Goal: Find specific page/section: Find specific page/section

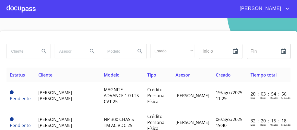
scroll to position [22, 0]
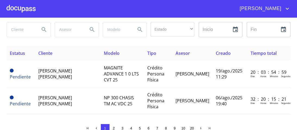
click at [30, 9] on div at bounding box center [21, 8] width 29 height 17
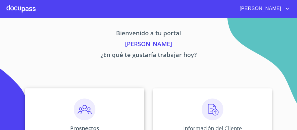
click at [87, 111] on img at bounding box center [85, 110] width 22 height 22
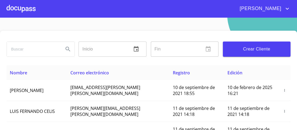
click at [23, 50] on input "search" at bounding box center [33, 49] width 52 height 15
type input "r"
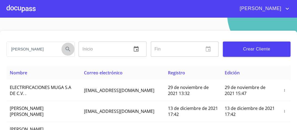
click at [66, 47] on icon "Search" at bounding box center [68, 49] width 5 height 5
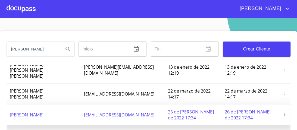
scroll to position [22, 0]
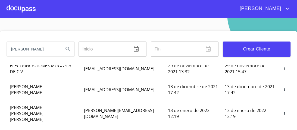
click at [24, 49] on input "[PERSON_NAME]" at bounding box center [33, 49] width 52 height 15
type input "[PERSON_NAME]"
click at [67, 49] on icon "Search" at bounding box center [68, 49] width 5 height 5
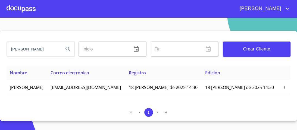
scroll to position [0, 0]
